Goal: Task Accomplishment & Management: Use online tool/utility

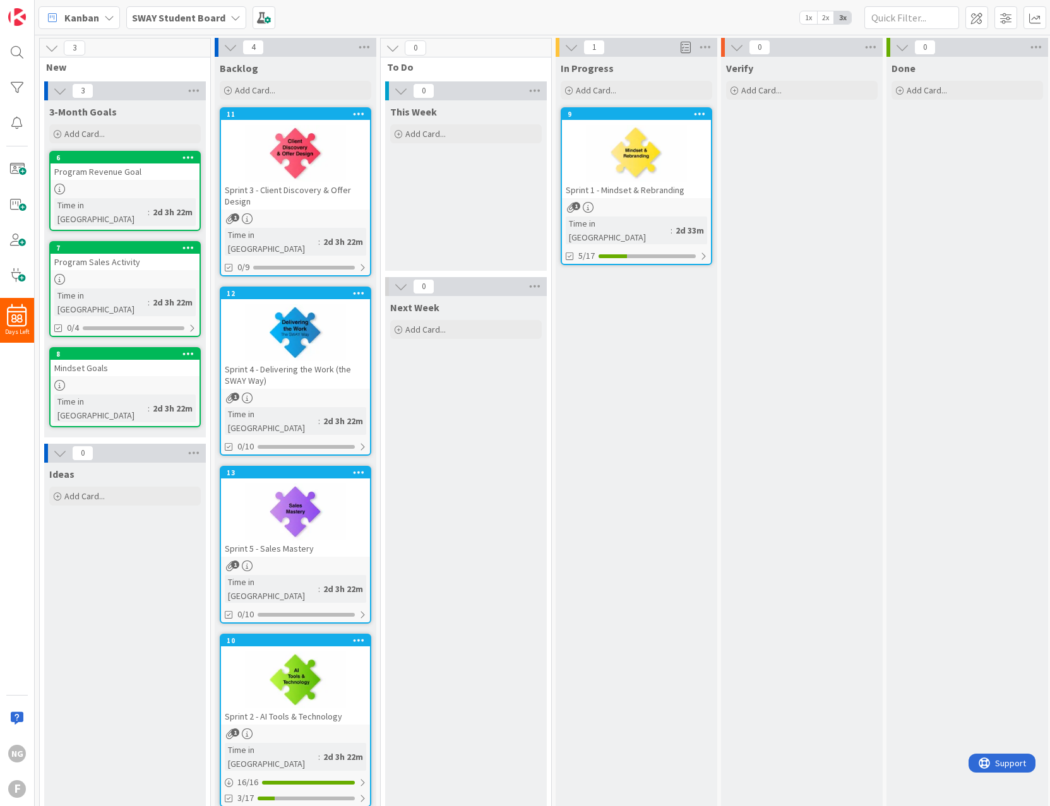
drag, startPoint x: 81, startPoint y: 20, endPoint x: 627, endPoint y: 492, distance: 722.1
click at [627, 492] on div "In Progress Add Card... 9 Sprint 1 - Mindset & Rebranding 1 Time in [GEOGRAPHIC…" at bounding box center [636, 437] width 162 height 760
click at [587, 249] on span "5/17" at bounding box center [586, 255] width 16 height 13
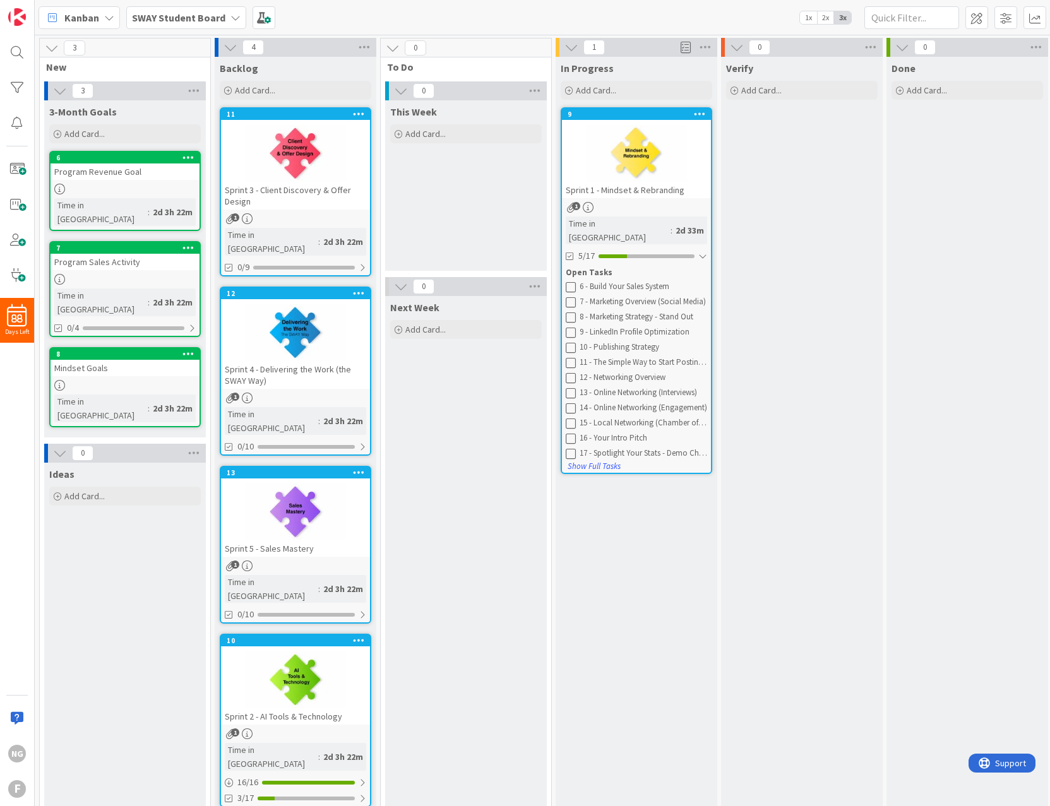
click at [568, 281] on icon at bounding box center [570, 286] width 10 height 10
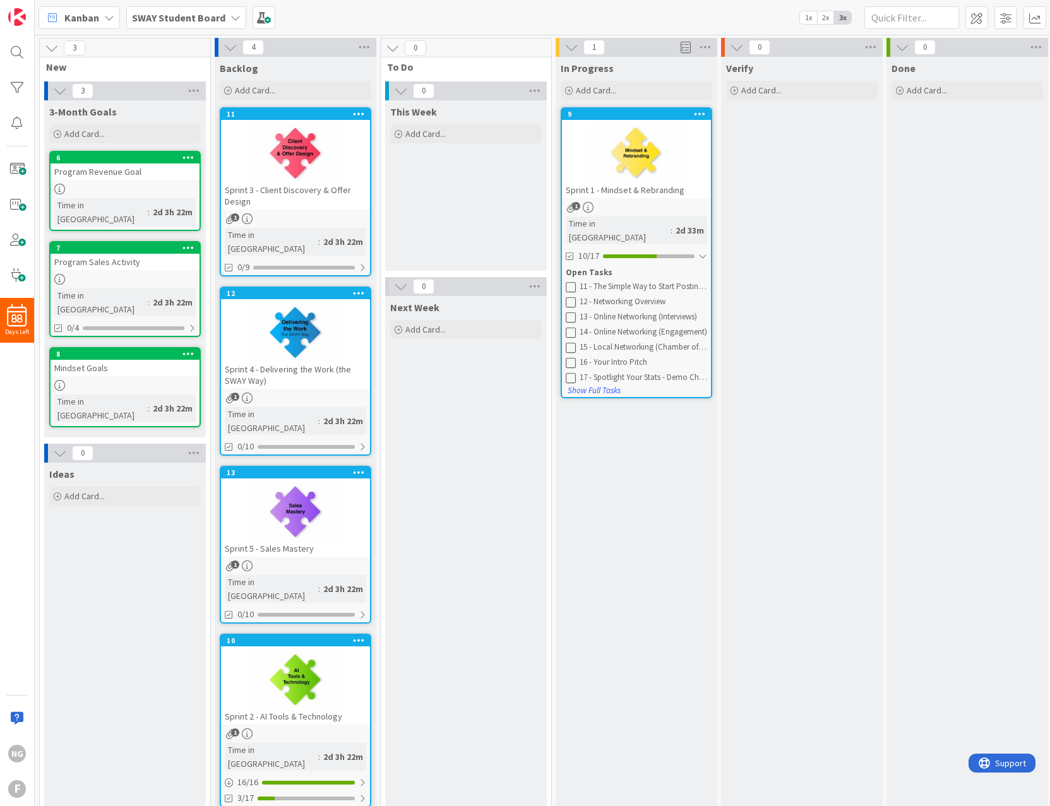
click at [569, 281] on icon at bounding box center [570, 286] width 10 height 10
